Goal: Information Seeking & Learning: Learn about a topic

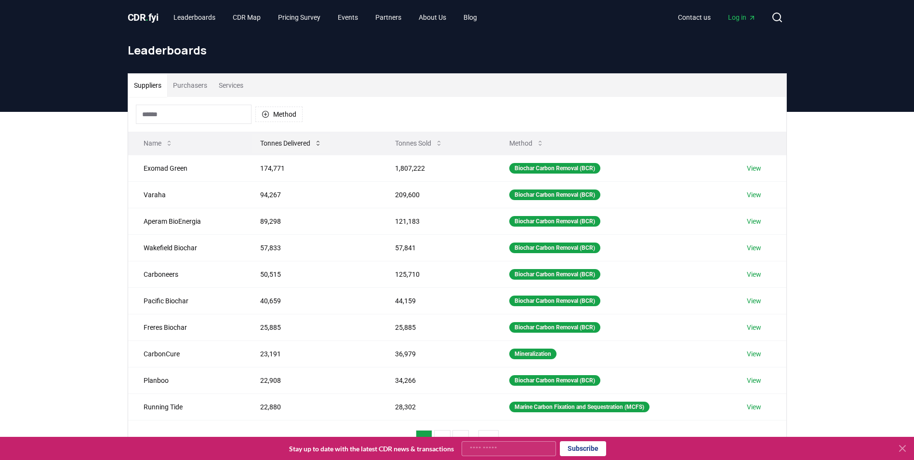
click at [278, 149] on button "Tonnes Delivered" at bounding box center [290, 142] width 77 height 19
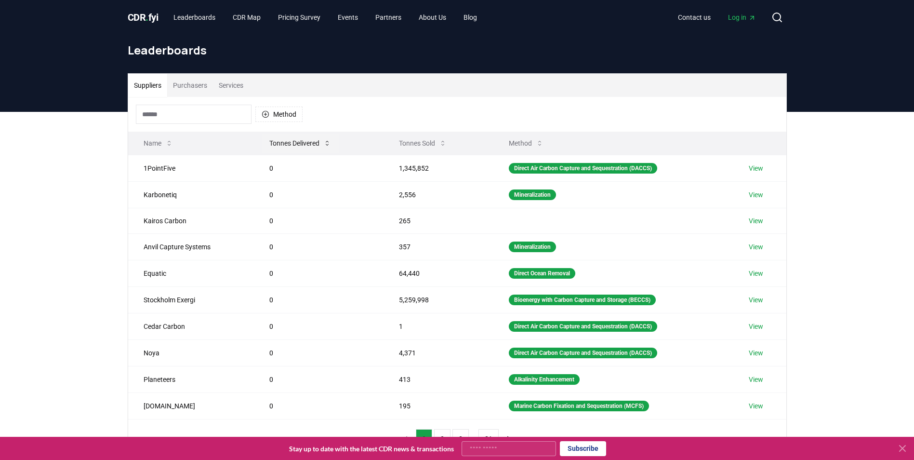
click at [304, 150] on button "Tonnes Delivered" at bounding box center [300, 142] width 77 height 19
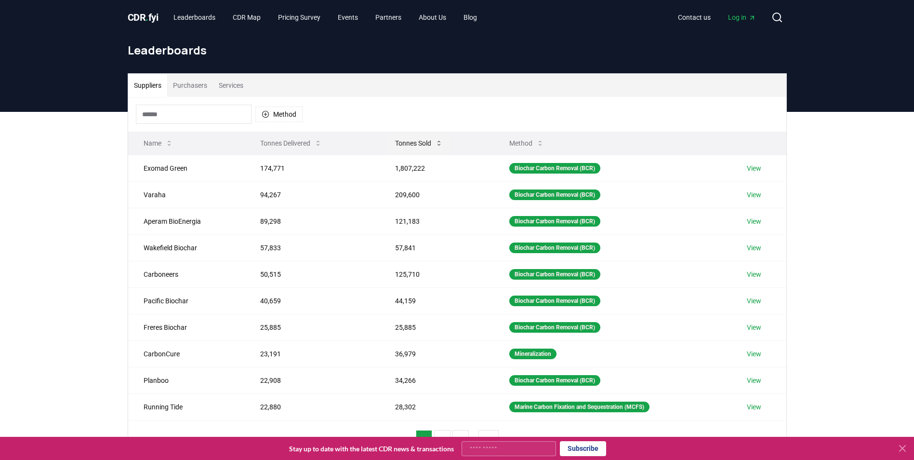
click at [411, 143] on button "Tonnes Sold" at bounding box center [418, 142] width 63 height 19
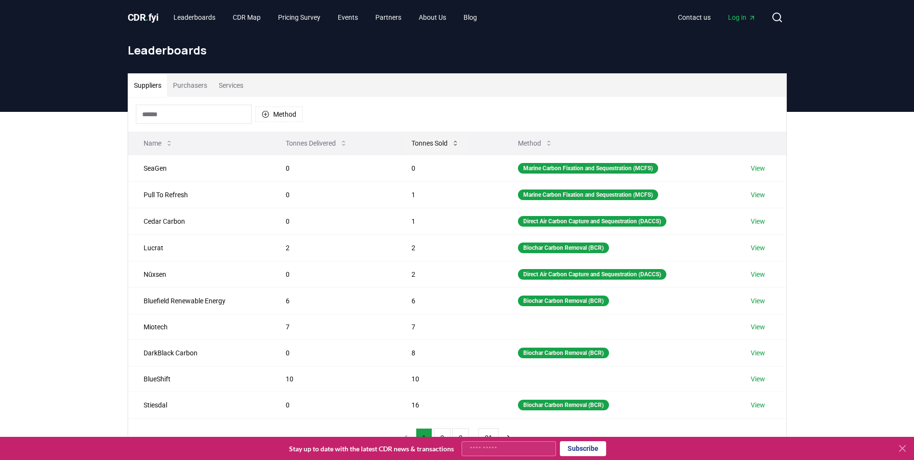
click at [411, 143] on button "Tonnes Sold" at bounding box center [435, 142] width 63 height 19
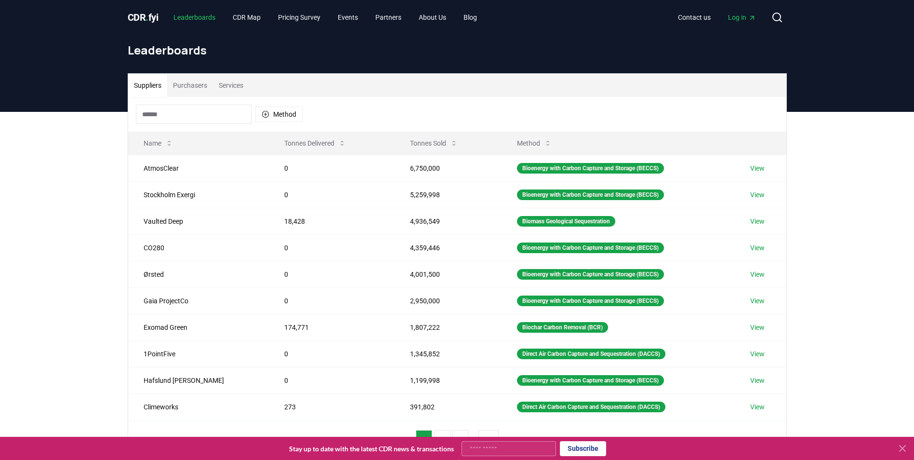
click at [192, 19] on link "Leaderboards" at bounding box center [194, 17] width 57 height 17
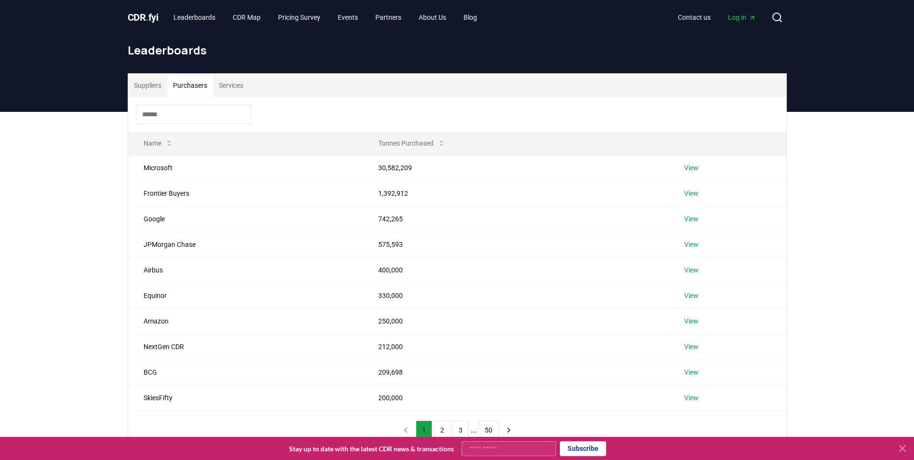
click at [193, 89] on button "Purchasers" at bounding box center [190, 85] width 46 height 23
click at [396, 153] on th "Tonnes Purchased" at bounding box center [516, 143] width 306 height 23
click at [399, 146] on button "Tonnes Purchased" at bounding box center [412, 142] width 82 height 19
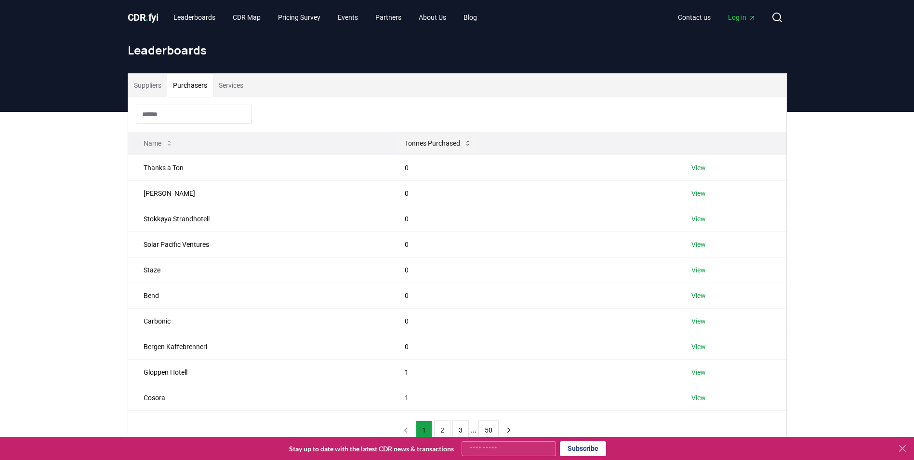
click at [399, 146] on button "Tonnes Purchased" at bounding box center [438, 142] width 82 height 19
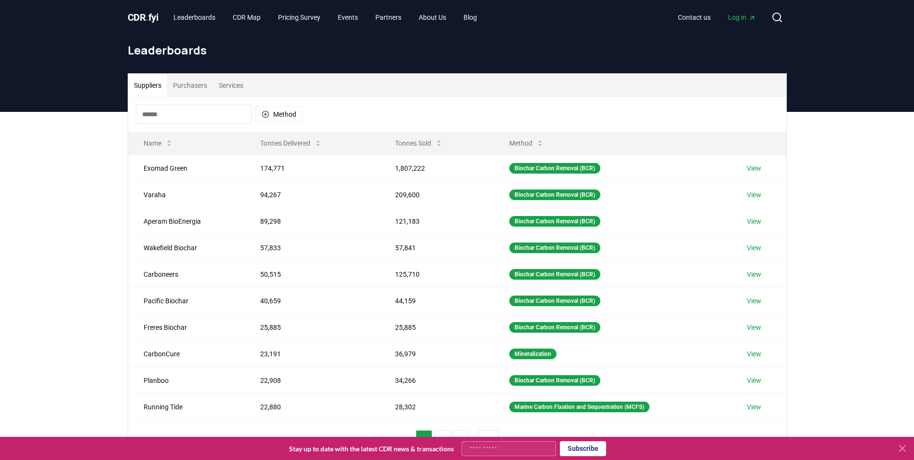
click at [164, 82] on button "Suppliers" at bounding box center [147, 85] width 39 height 23
click at [188, 84] on button "Purchasers" at bounding box center [190, 85] width 46 height 23
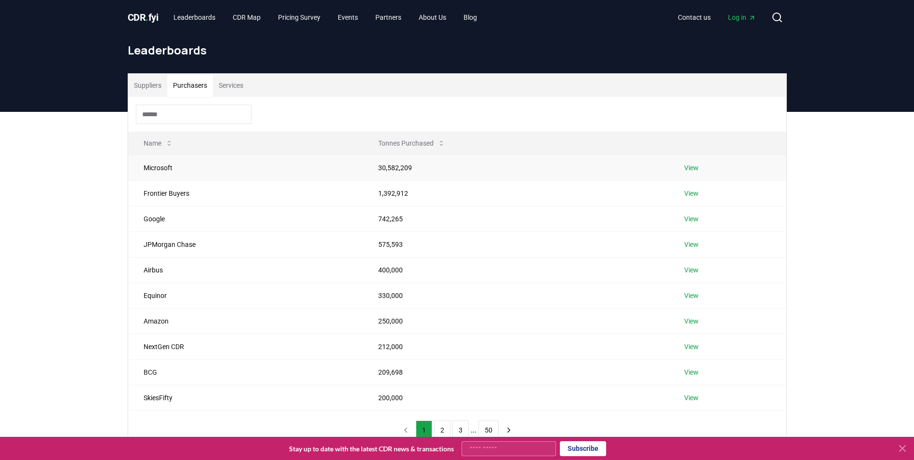
click at [692, 167] on link "View" at bounding box center [691, 168] width 14 height 10
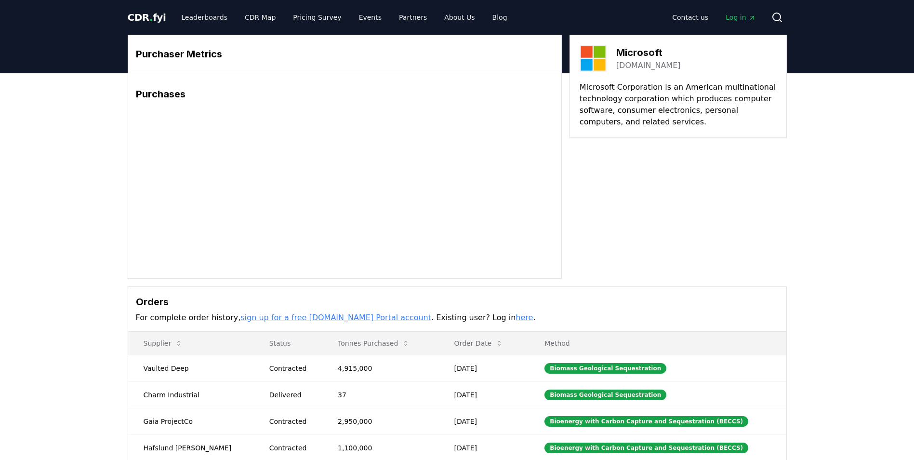
scroll to position [48, 0]
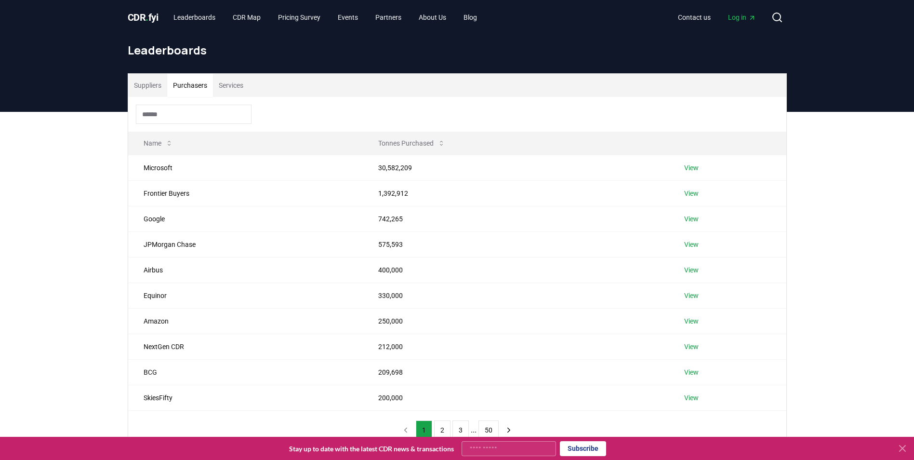
click at [199, 84] on button "Purchasers" at bounding box center [190, 85] width 46 height 23
